Goal: Information Seeking & Learning: Learn about a topic

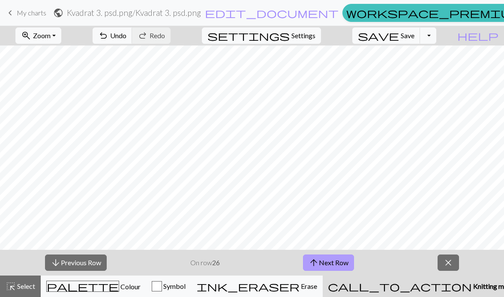
click at [337, 264] on button "arrow_upward Next Row" at bounding box center [328, 262] width 51 height 16
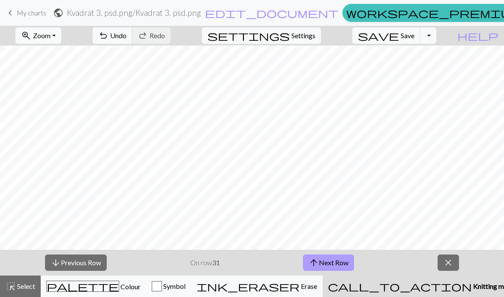
click at [337, 264] on button "arrow_upward Next Row" at bounding box center [328, 262] width 51 height 16
click at [337, 262] on button "arrow_upward Next Row" at bounding box center [328, 262] width 51 height 16
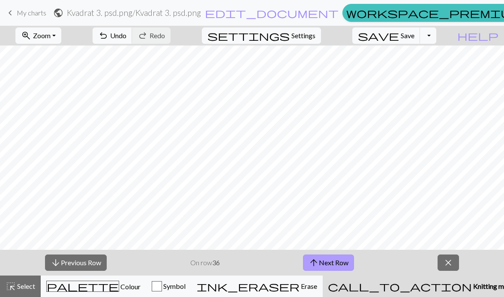
click at [337, 262] on button "arrow_upward Next Row" at bounding box center [328, 262] width 51 height 16
click at [337, 260] on button "arrow_upward Next Row" at bounding box center [328, 262] width 51 height 16
click at [337, 258] on button "arrow_upward Next Row" at bounding box center [328, 262] width 51 height 16
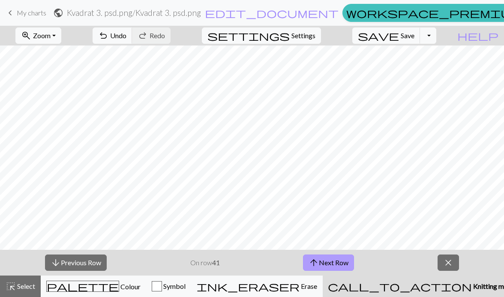
click at [337, 258] on button "arrow_upward Next Row" at bounding box center [328, 262] width 51 height 16
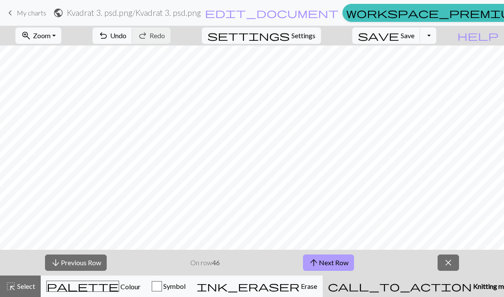
click at [337, 258] on button "arrow_upward Next Row" at bounding box center [328, 262] width 51 height 16
click at [319, 259] on button "arrow_upward Next Row" at bounding box center [328, 262] width 51 height 16
click at [320, 253] on div "arrow_downward Previous Row On row 50 arrow_upward Next Row close" at bounding box center [252, 262] width 504 height 26
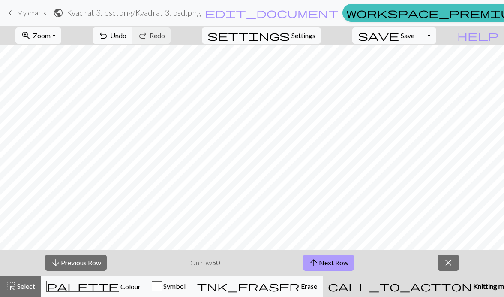
click at [319, 259] on button "arrow_upward Next Row" at bounding box center [328, 262] width 51 height 16
click at [330, 258] on button "arrow_upward Next Row" at bounding box center [328, 262] width 51 height 16
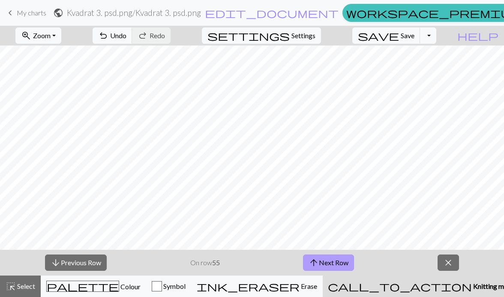
click at [330, 258] on button "arrow_upward Next Row" at bounding box center [328, 262] width 51 height 16
